Goal: Task Accomplishment & Management: Manage account settings

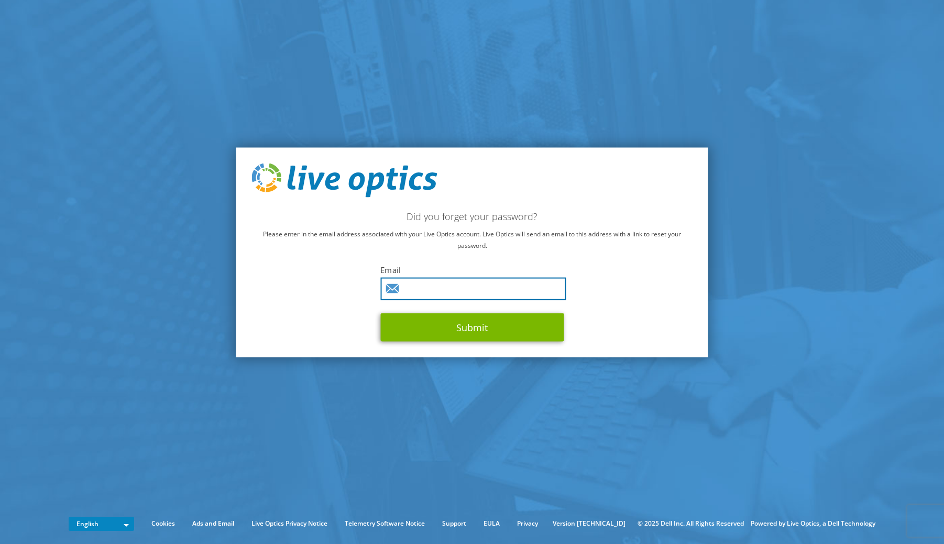
click at [477, 289] on input "text" at bounding box center [472, 289] width 185 height 23
type input "llopez@splg.org"
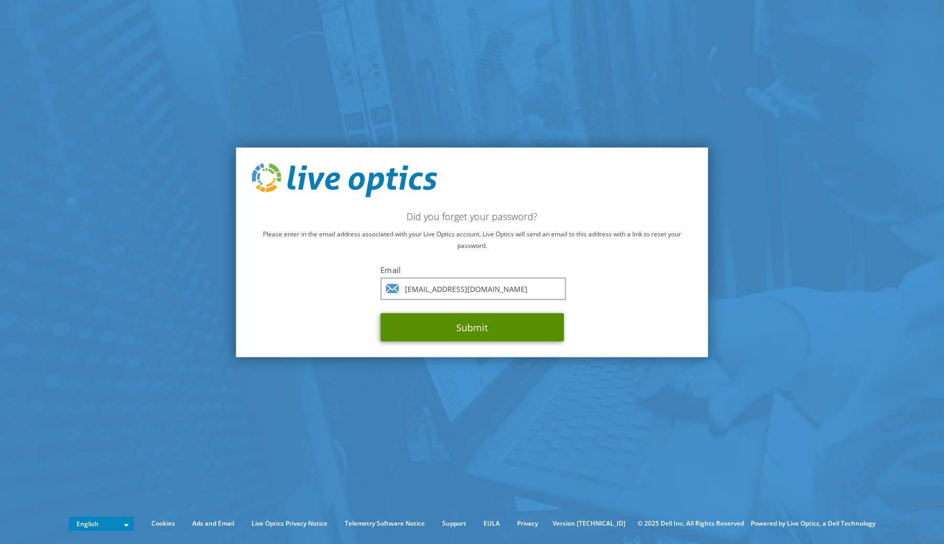
click at [483, 326] on button "Submit" at bounding box center [471, 327] width 183 height 28
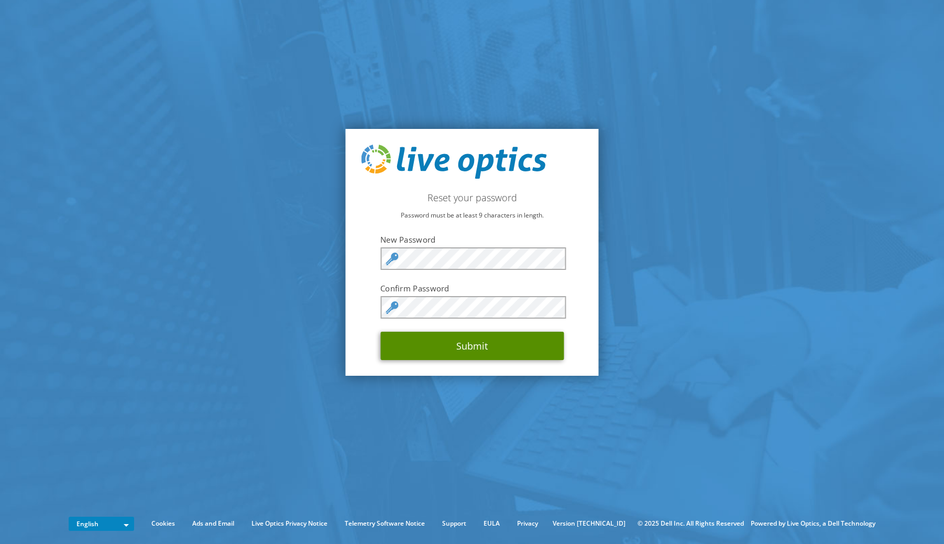
click at [489, 349] on button "Submit" at bounding box center [471, 346] width 183 height 28
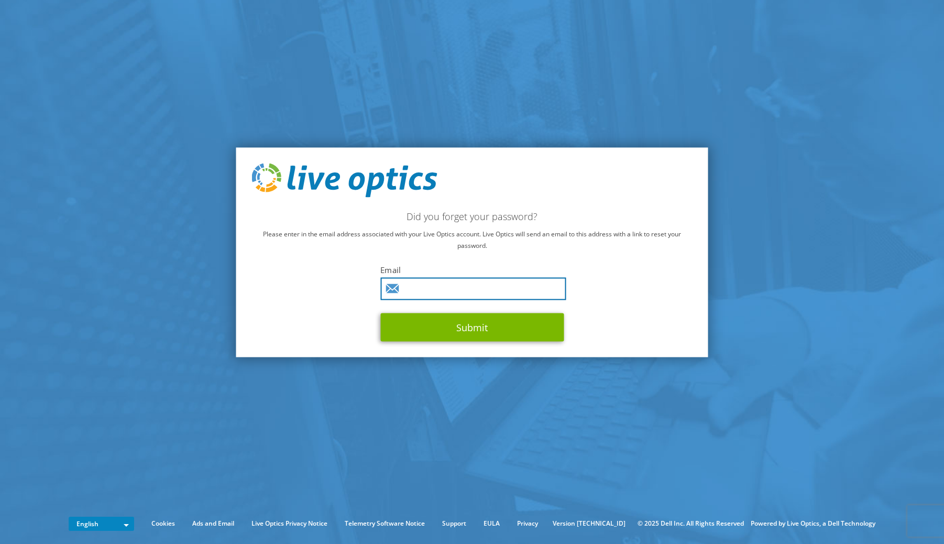
click at [457, 286] on input "text" at bounding box center [472, 289] width 185 height 23
type input "llopez@splg.org"
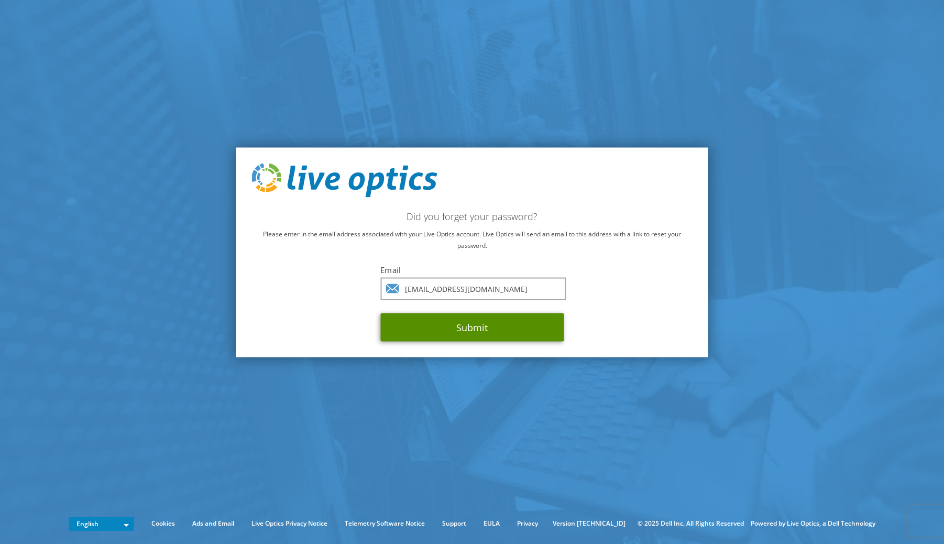
click at [421, 326] on button "Submit" at bounding box center [471, 327] width 183 height 28
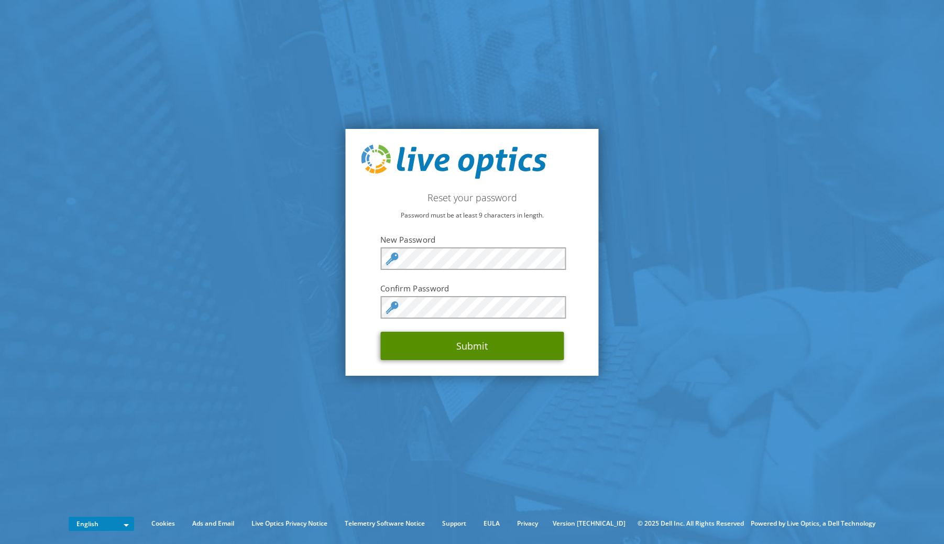
click at [487, 351] on button "Submit" at bounding box center [471, 346] width 183 height 28
